Goal: Information Seeking & Learning: Learn about a topic

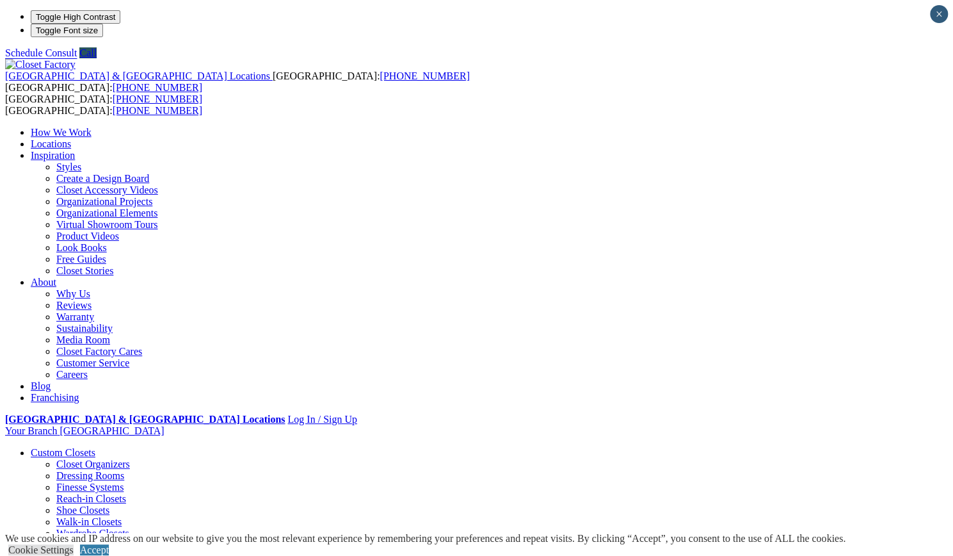
click at [83, 516] on link "Walk-in Closets" at bounding box center [88, 521] width 65 height 11
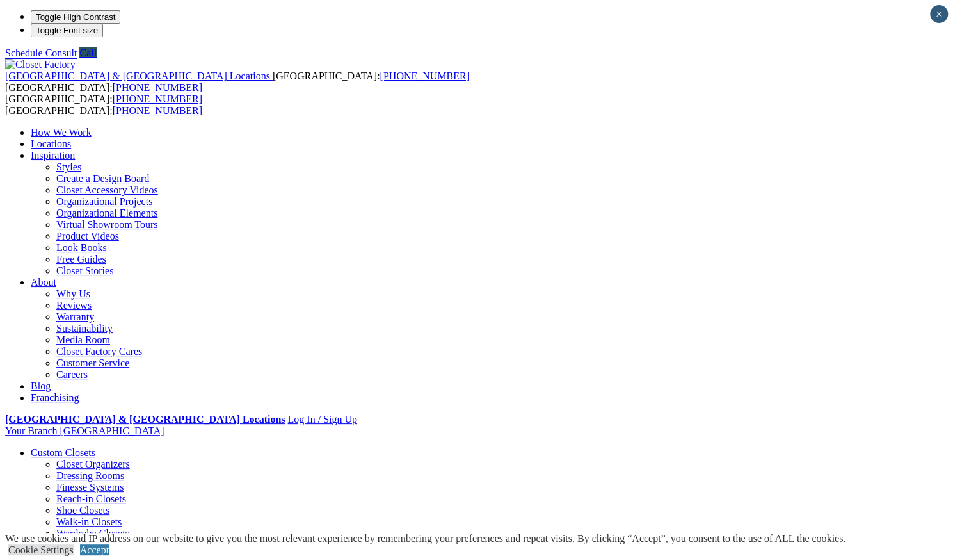
click at [67, 458] on link "Closet Organizers" at bounding box center [93, 463] width 74 height 11
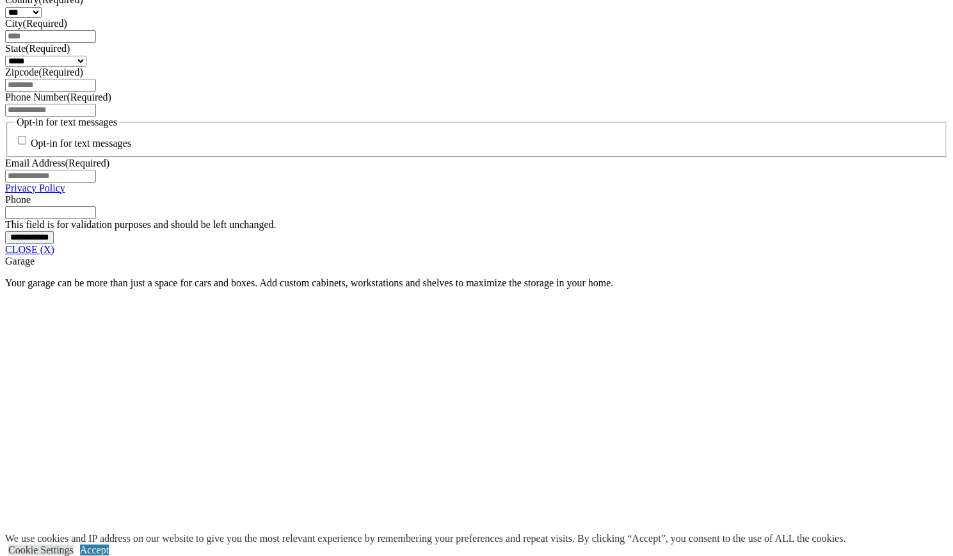
scroll to position [938, 0]
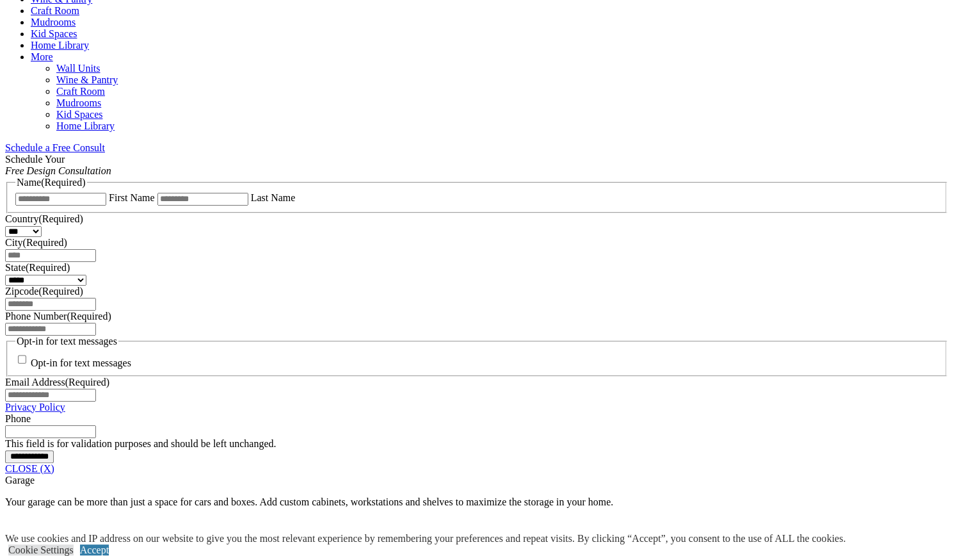
scroll to position [702, 0]
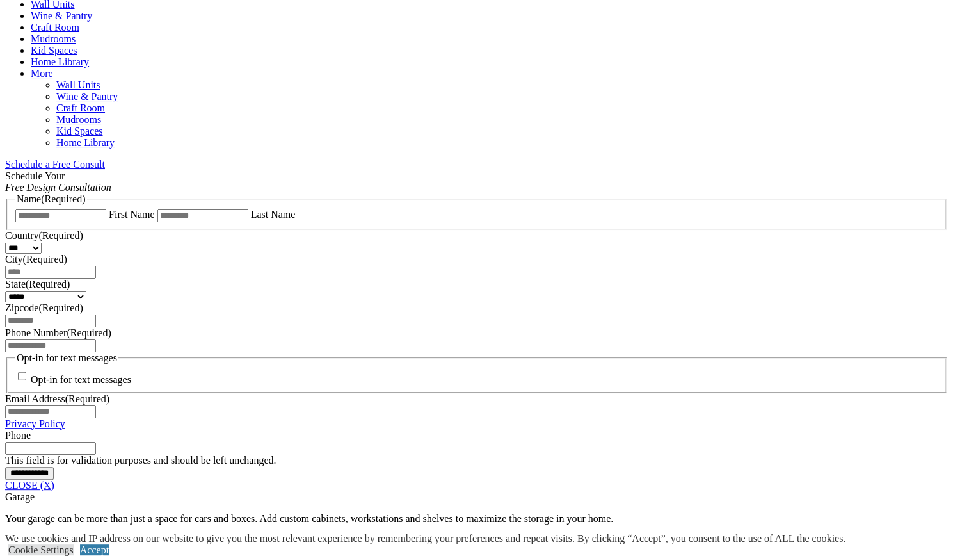
drag, startPoint x: 0, startPoint y: 0, endPoint x: 584, endPoint y: 209, distance: 620.1
click at [74, 10] on link "Wall Units" at bounding box center [53, 4] width 44 height 11
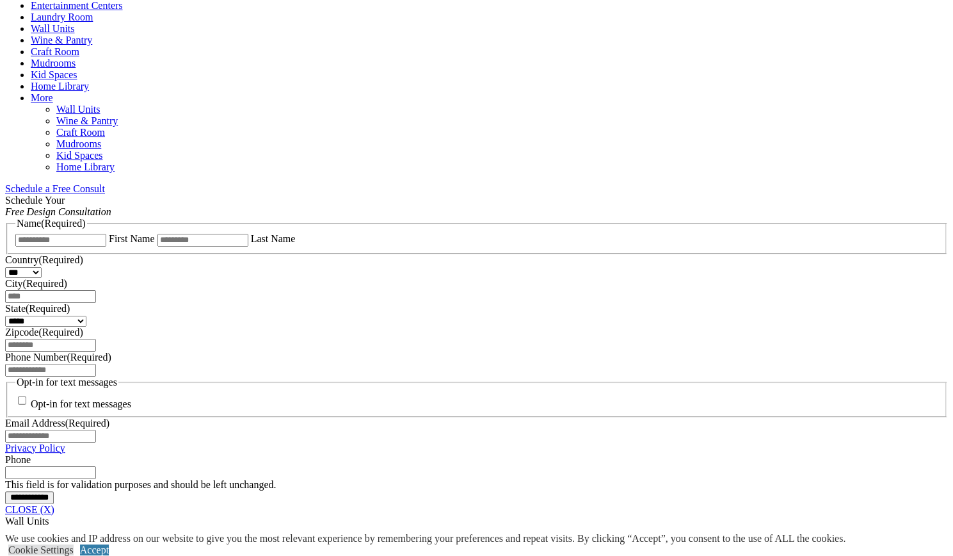
scroll to position [678, 0]
drag, startPoint x: 545, startPoint y: 217, endPoint x: 479, endPoint y: 253, distance: 75.3
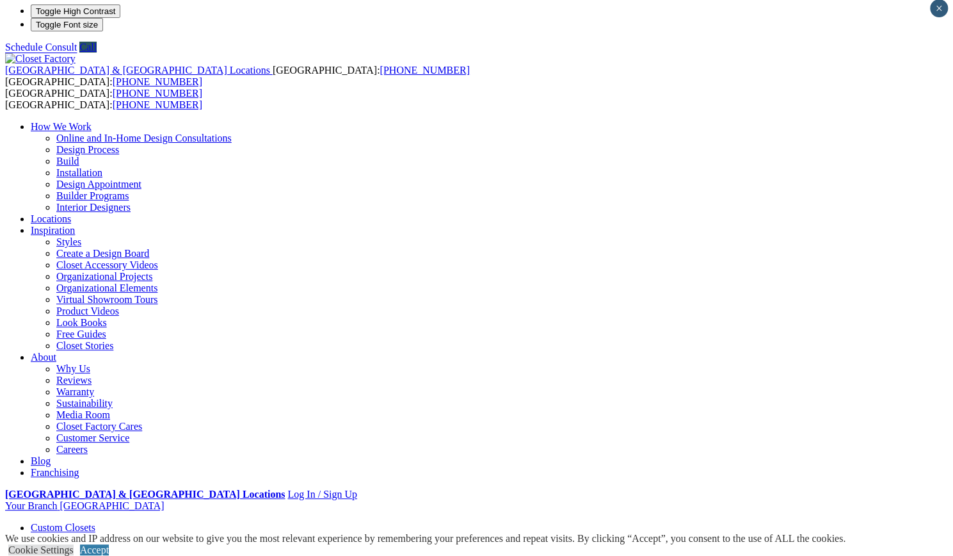
scroll to position [0, 0]
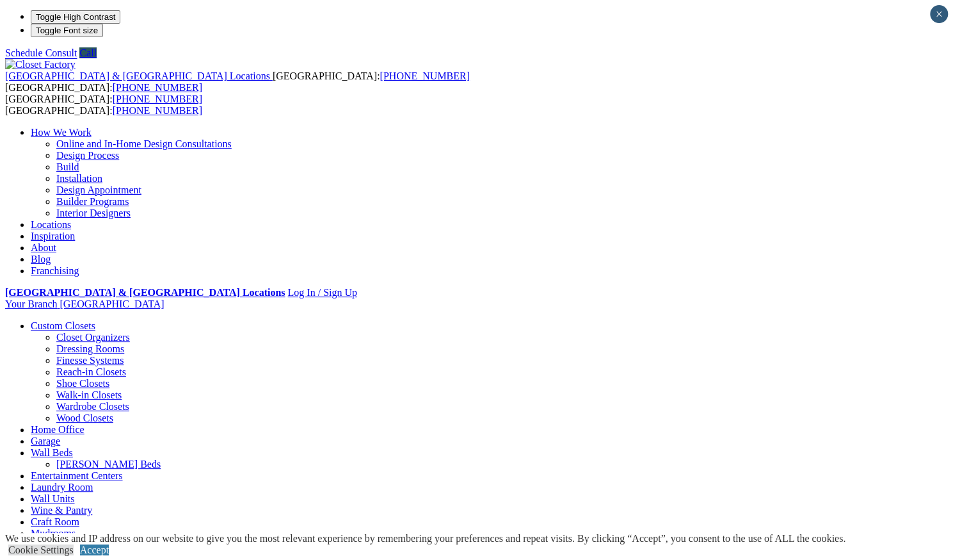
click at [86, 355] on link "Finesse Systems" at bounding box center [89, 360] width 67 height 11
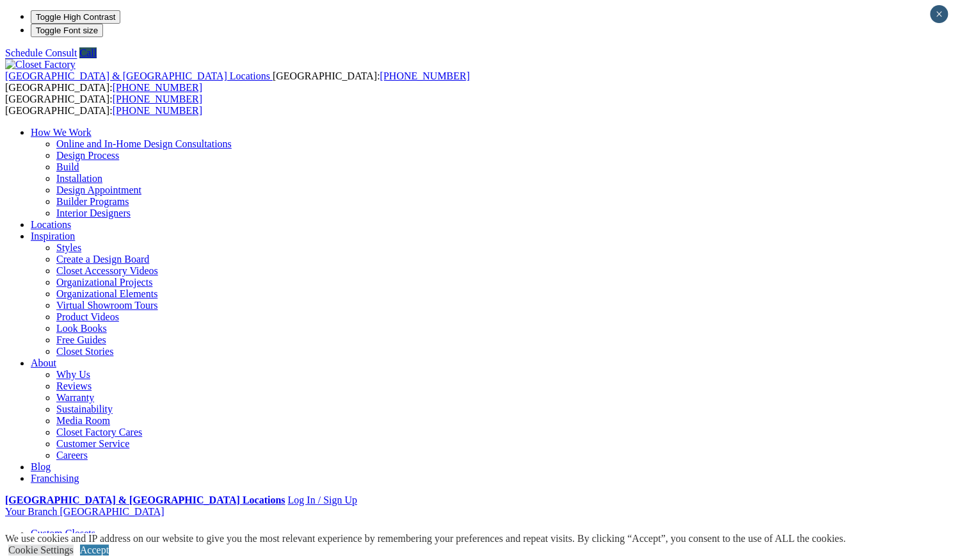
click at [102, 173] on link "Installation" at bounding box center [79, 178] width 46 height 11
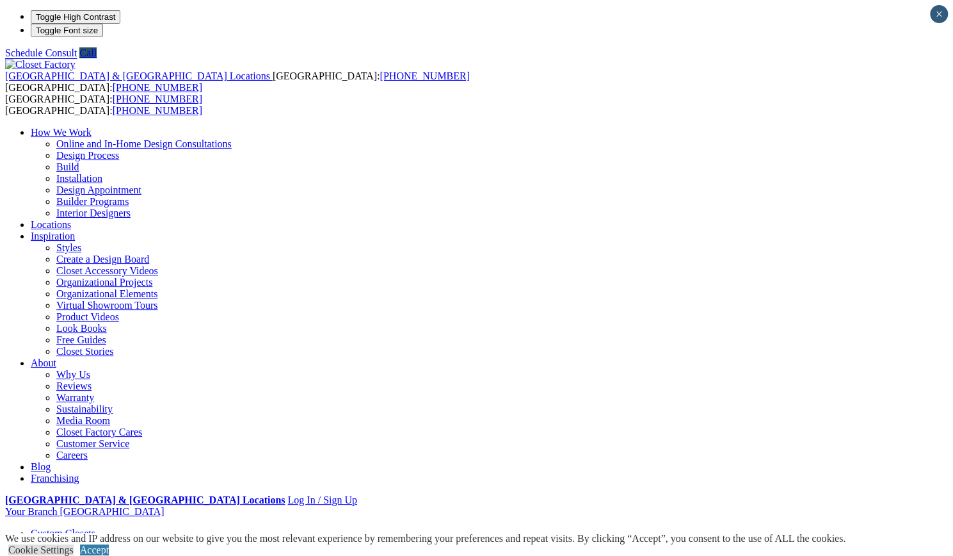
click at [102, 173] on link "Installation" at bounding box center [79, 178] width 46 height 11
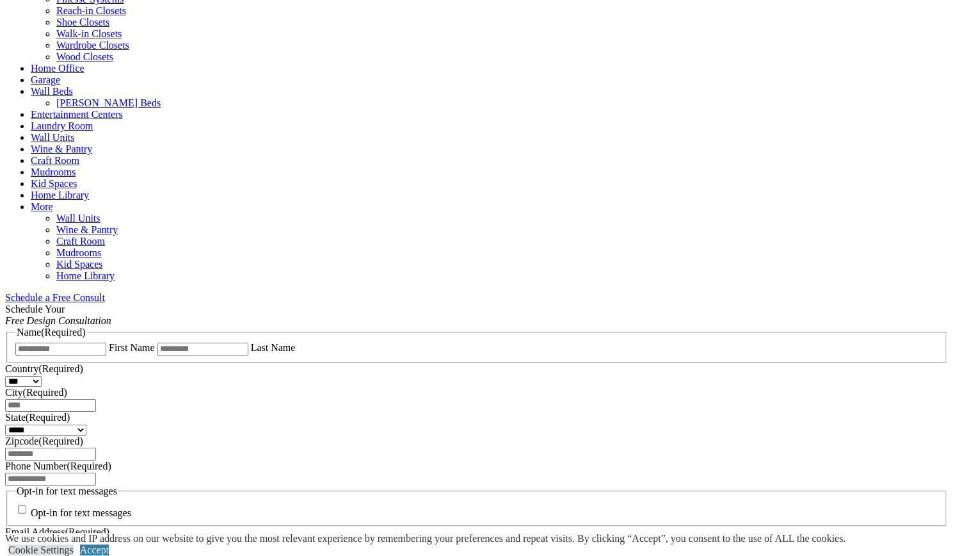
scroll to position [570, 0]
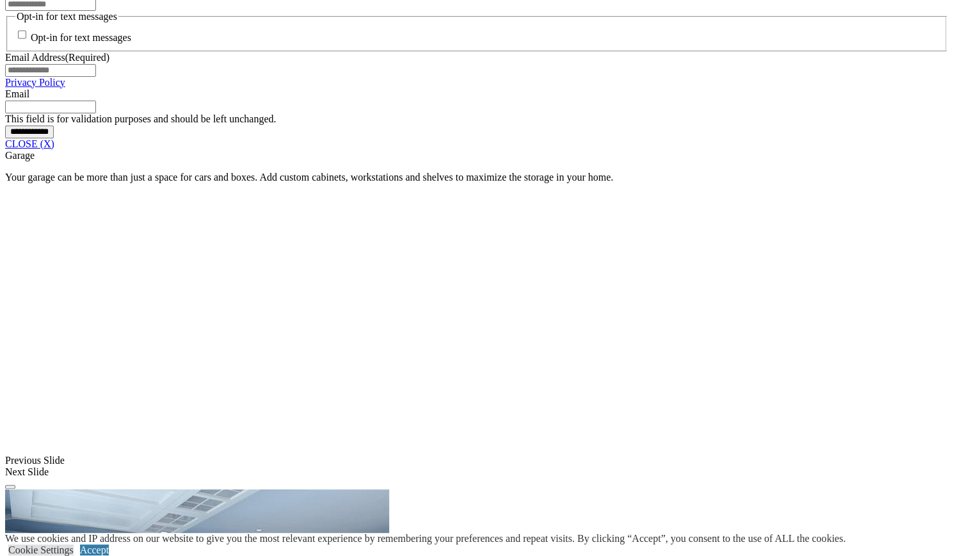
scroll to position [1032, 0]
